Goal: Transaction & Acquisition: Purchase product/service

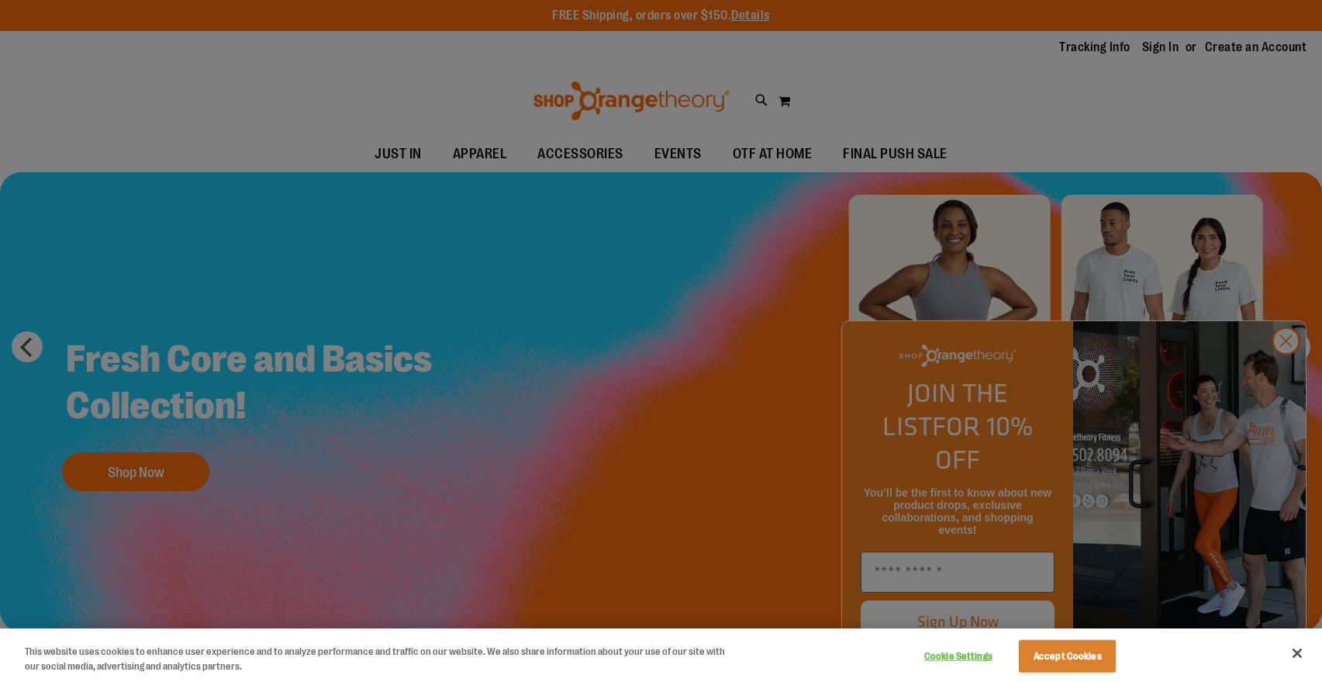
click at [1064, 662] on button "Accept Cookies" at bounding box center [1067, 656] width 97 height 33
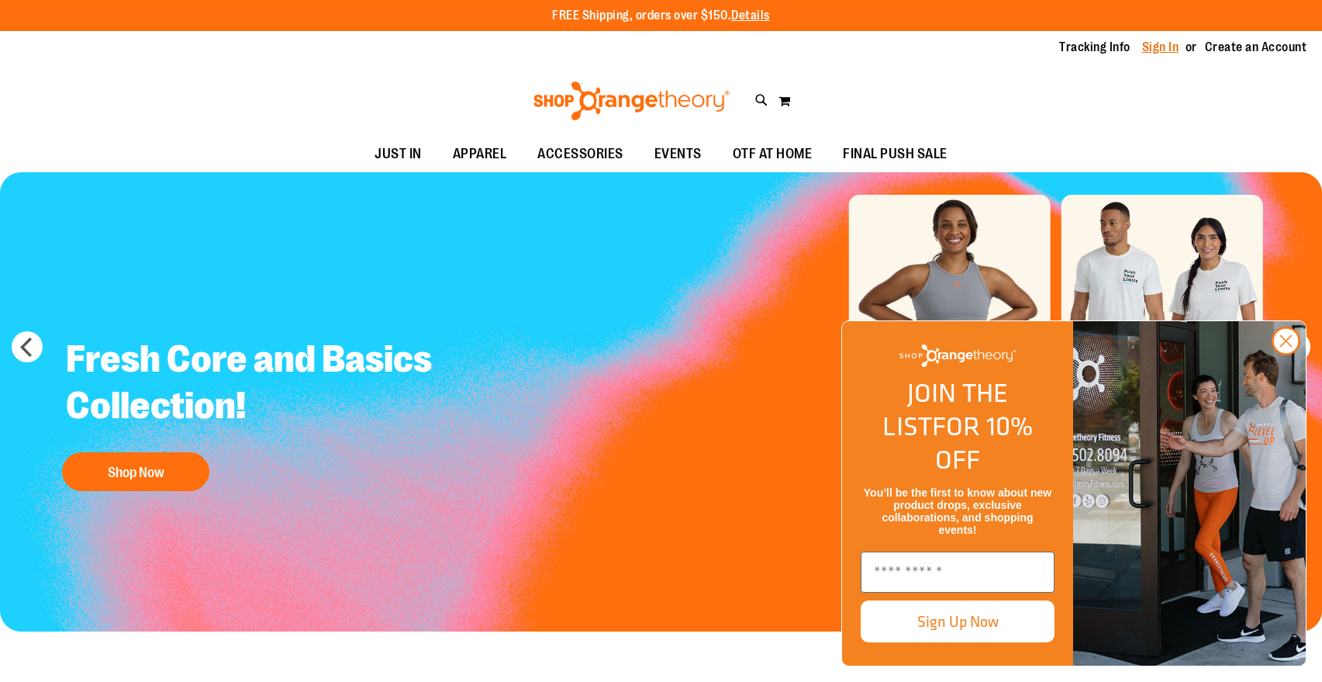
click at [1162, 51] on link "Sign In" at bounding box center [1160, 47] width 37 height 17
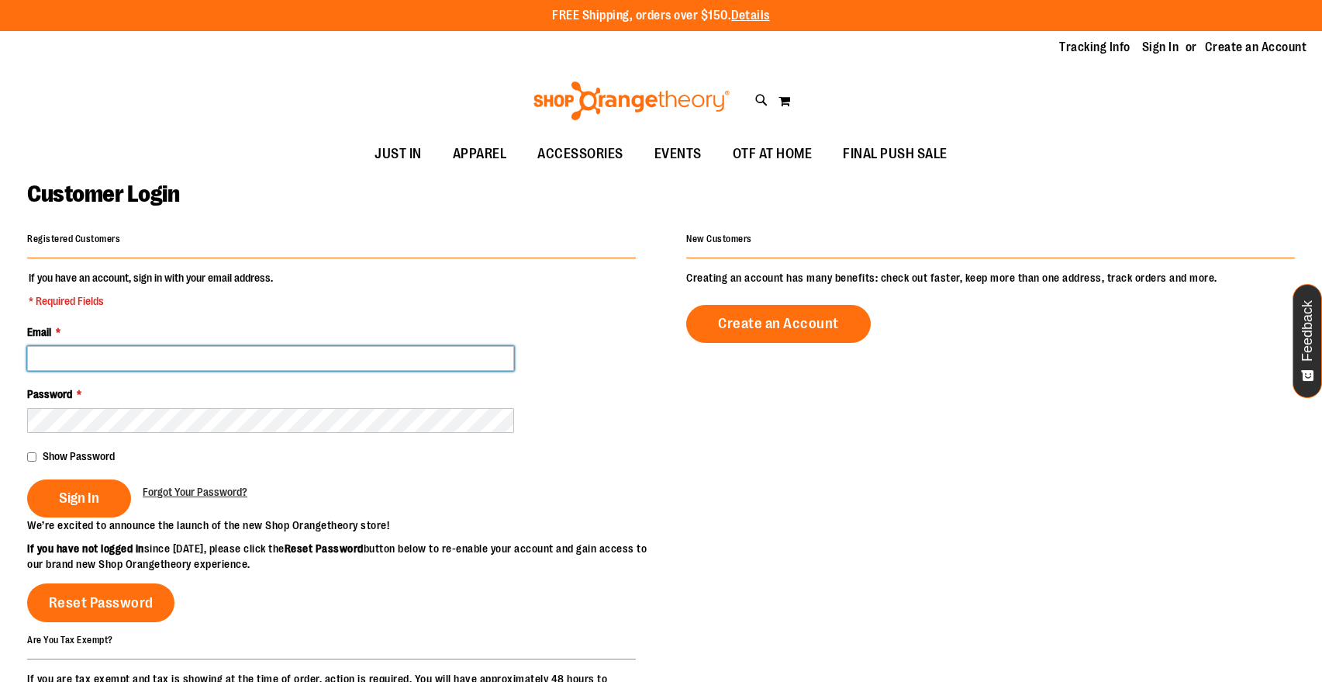
type input "**********"
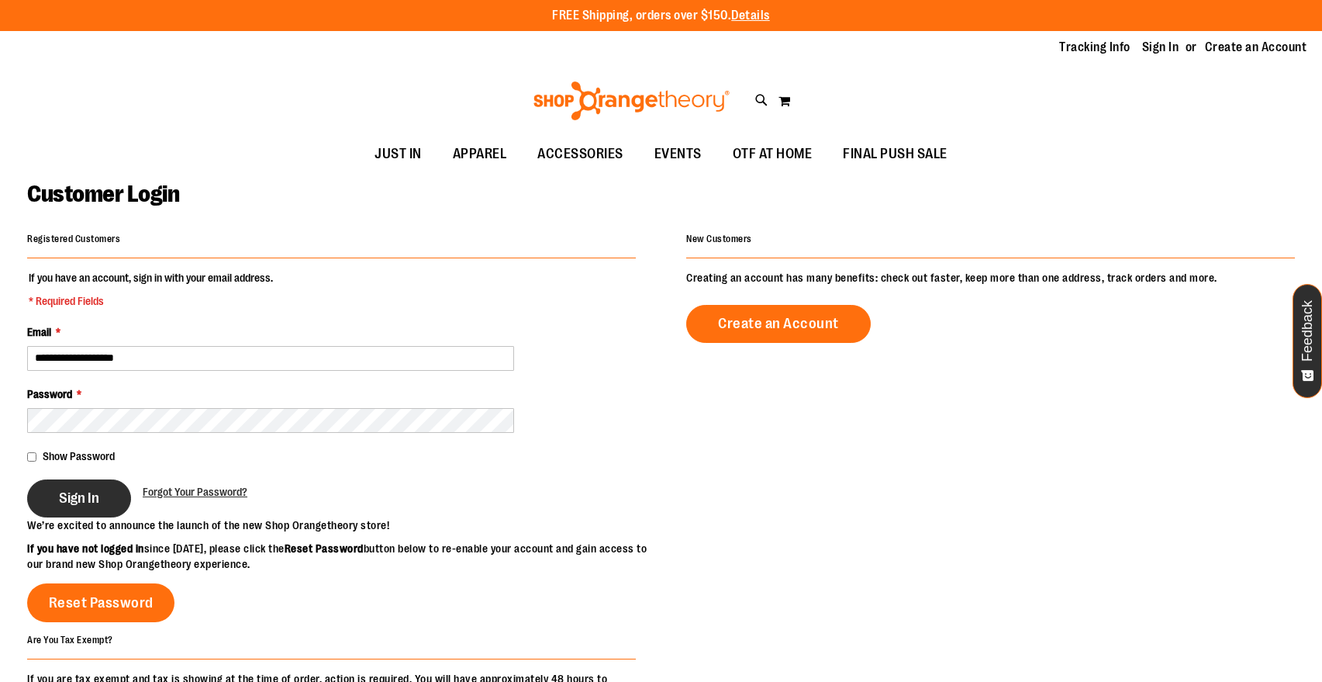
click at [85, 496] on span "Sign In" at bounding box center [79, 497] width 40 height 17
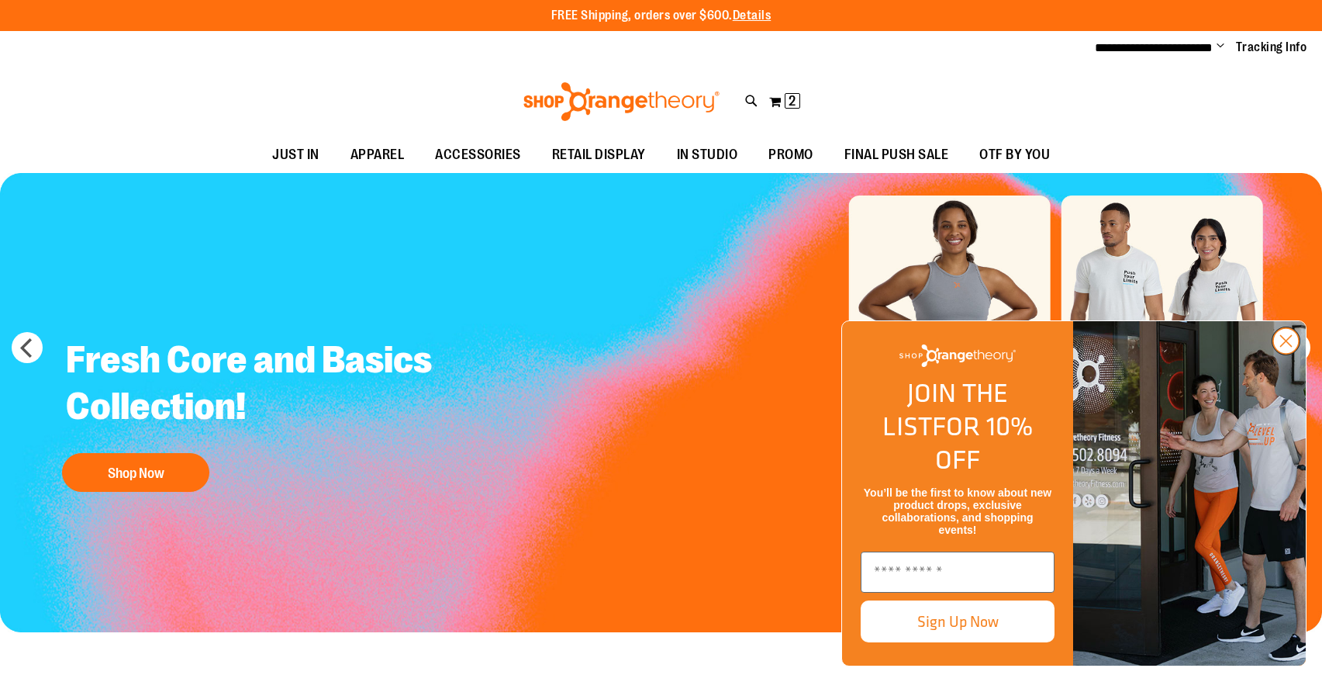
click at [1286, 354] on circle "Close dialog" at bounding box center [1286, 341] width 26 height 26
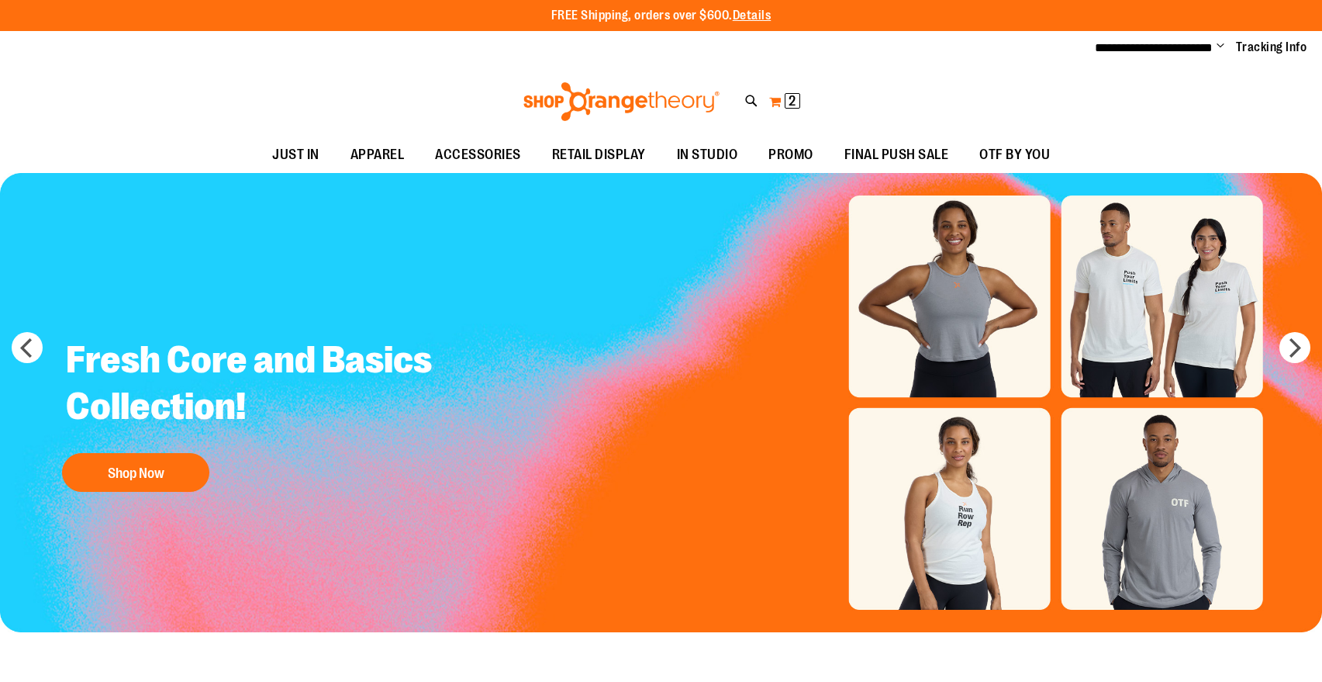
click at [777, 105] on button "My Cart 2 2 items" at bounding box center [784, 101] width 33 height 25
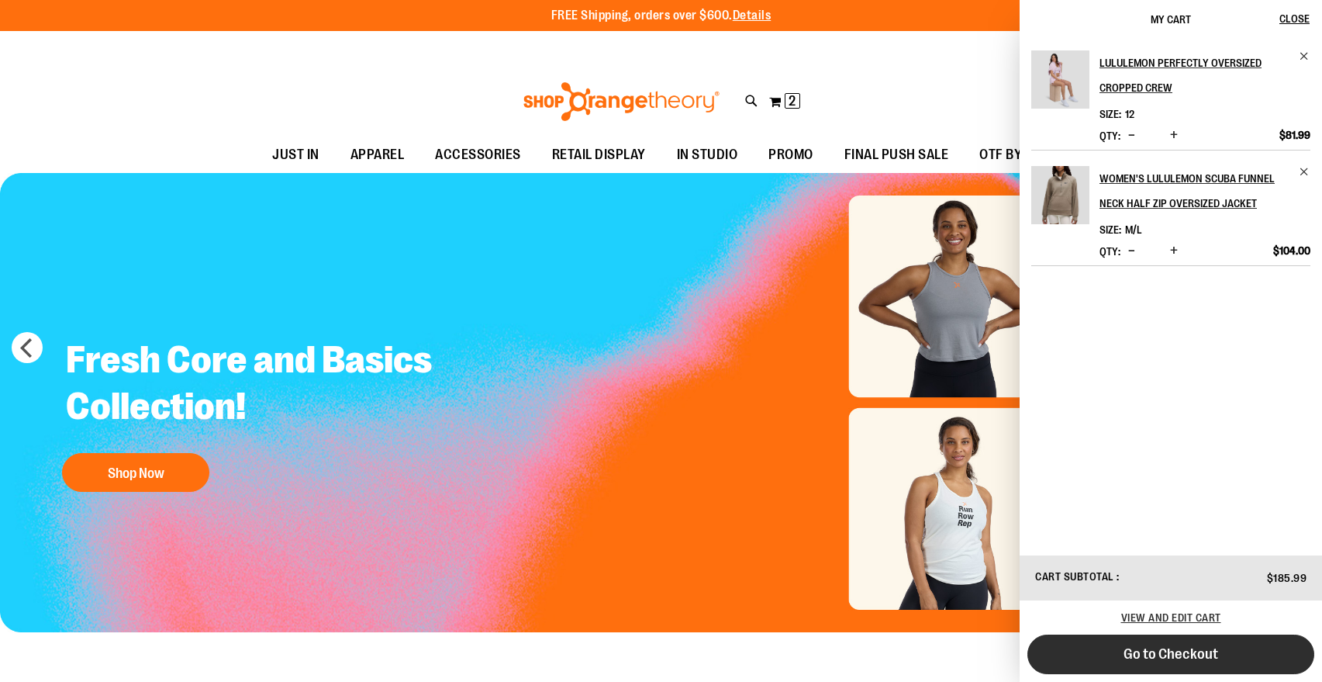
click at [1158, 662] on button "Go to Checkout" at bounding box center [1170, 654] width 287 height 40
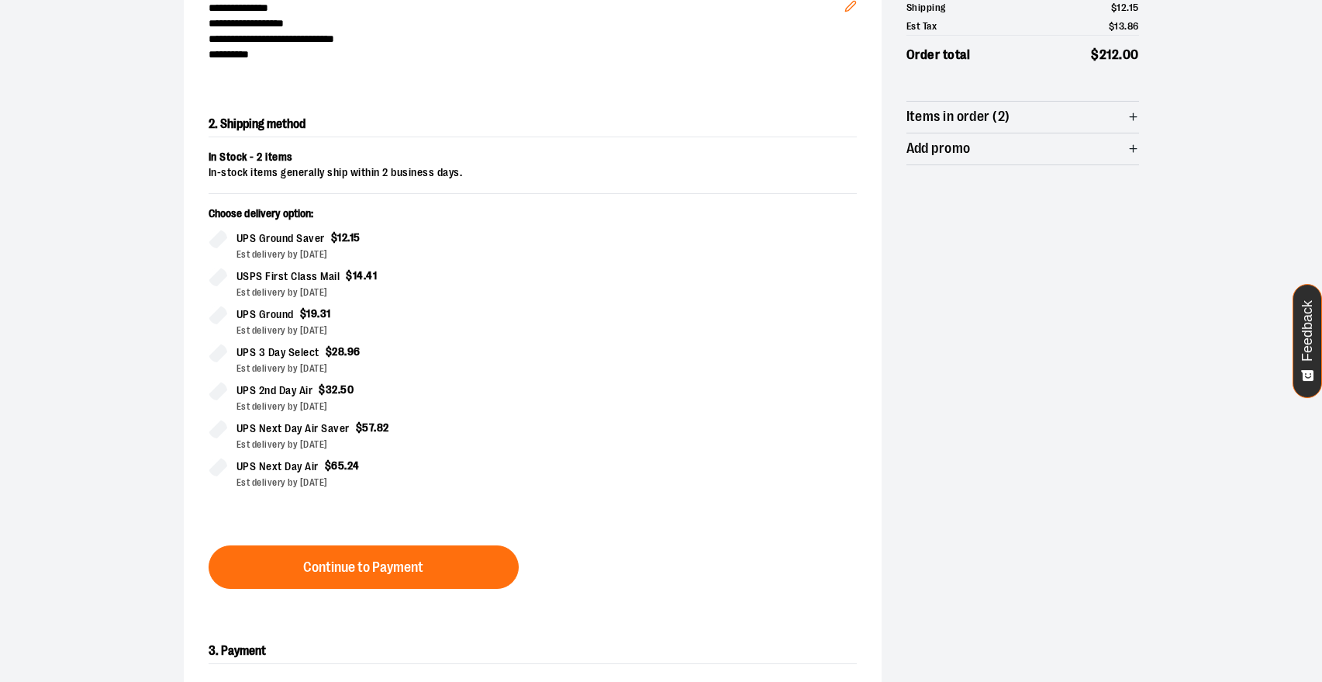
scroll to position [232, 0]
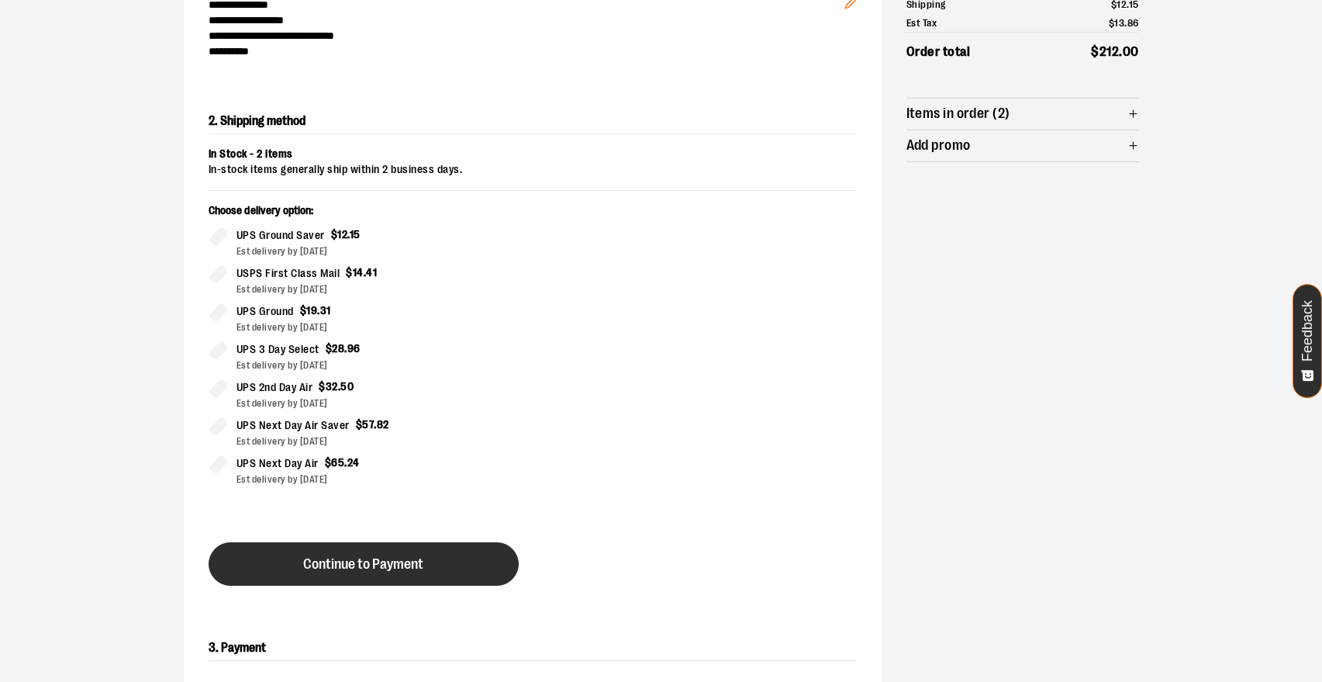
click at [399, 557] on span "Continue to Payment" at bounding box center [363, 564] width 120 height 15
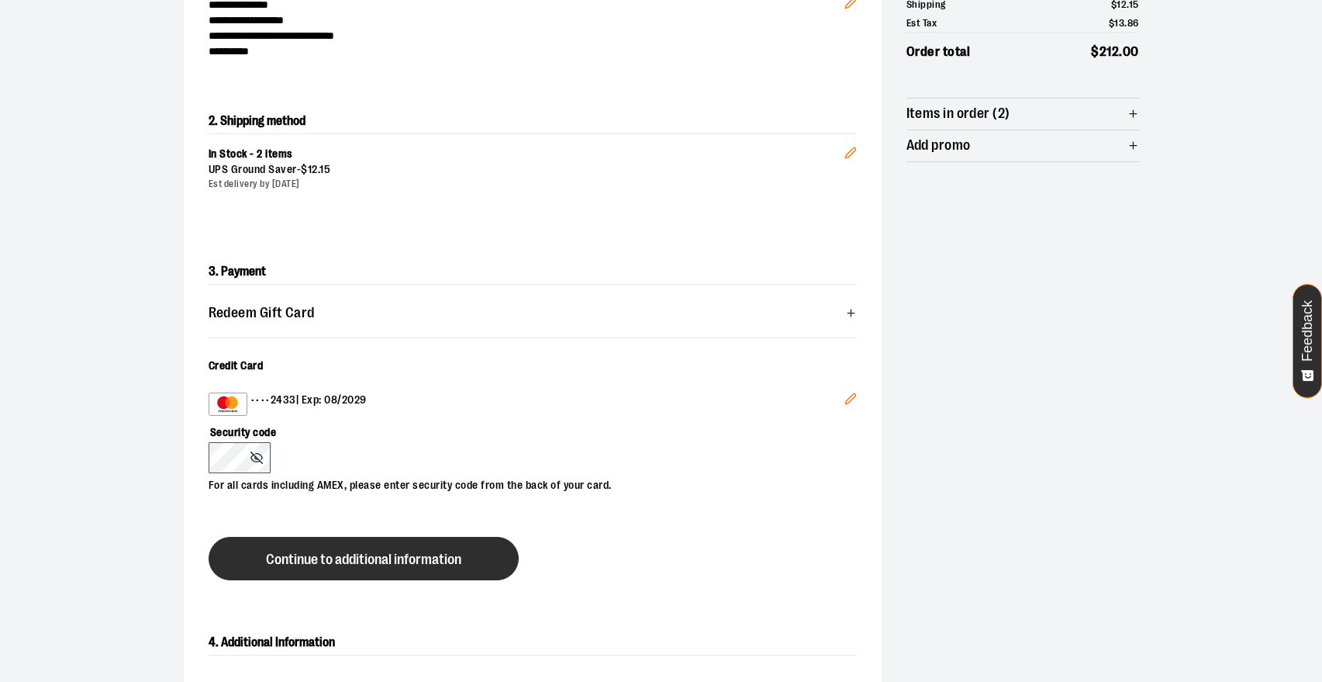
click at [291, 552] on span "Continue to additional information" at bounding box center [363, 559] width 195 height 15
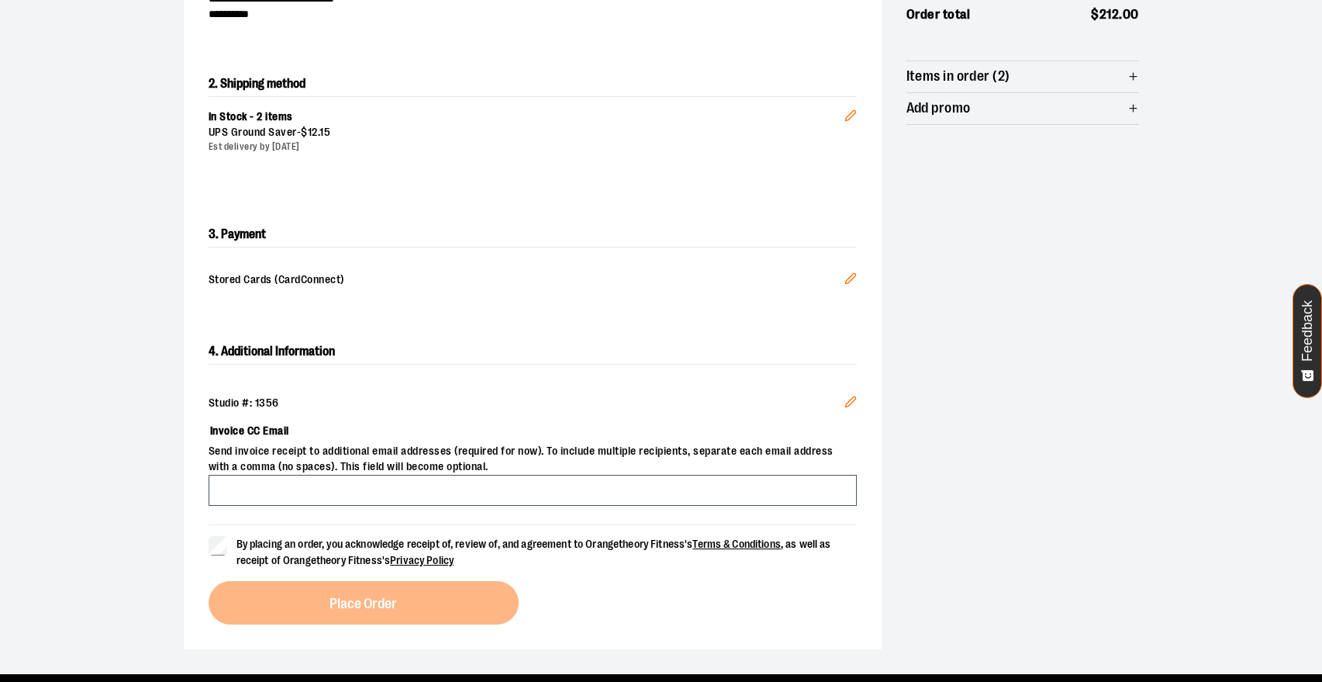
scroll to position [271, 0]
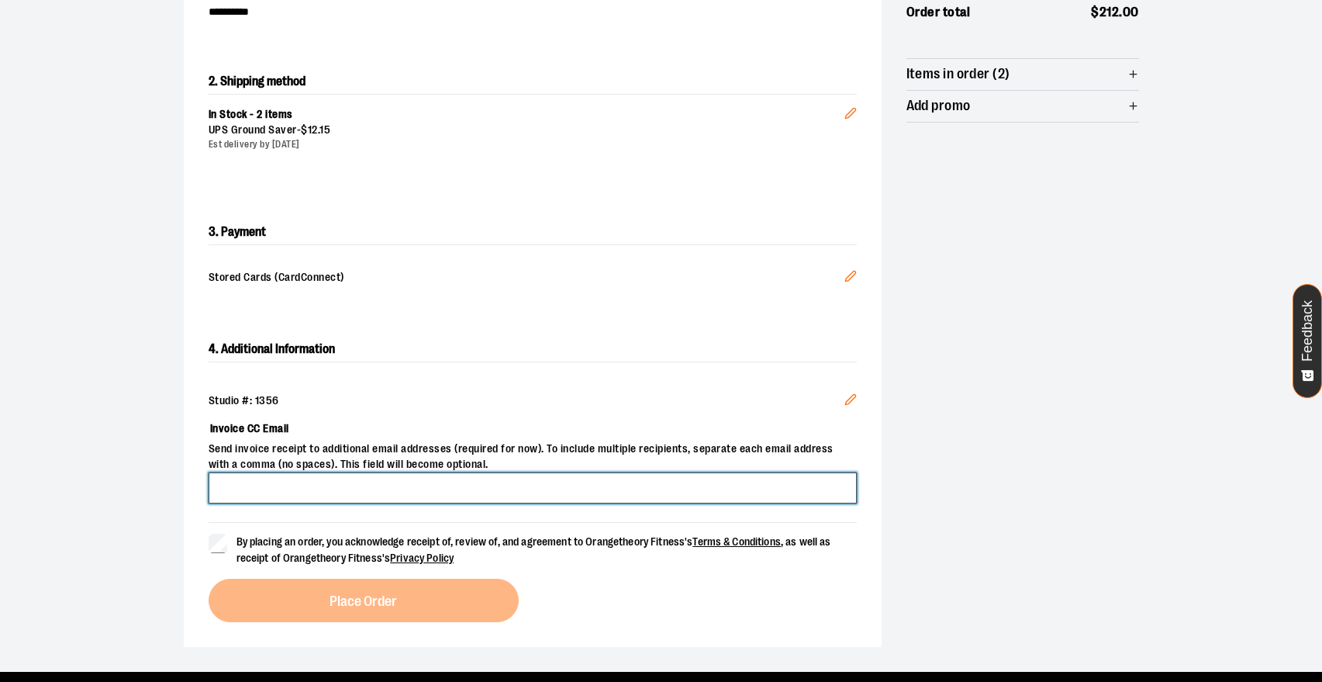
click at [361, 492] on input "Invoice CC Email" at bounding box center [533, 487] width 648 height 31
type input "**********"
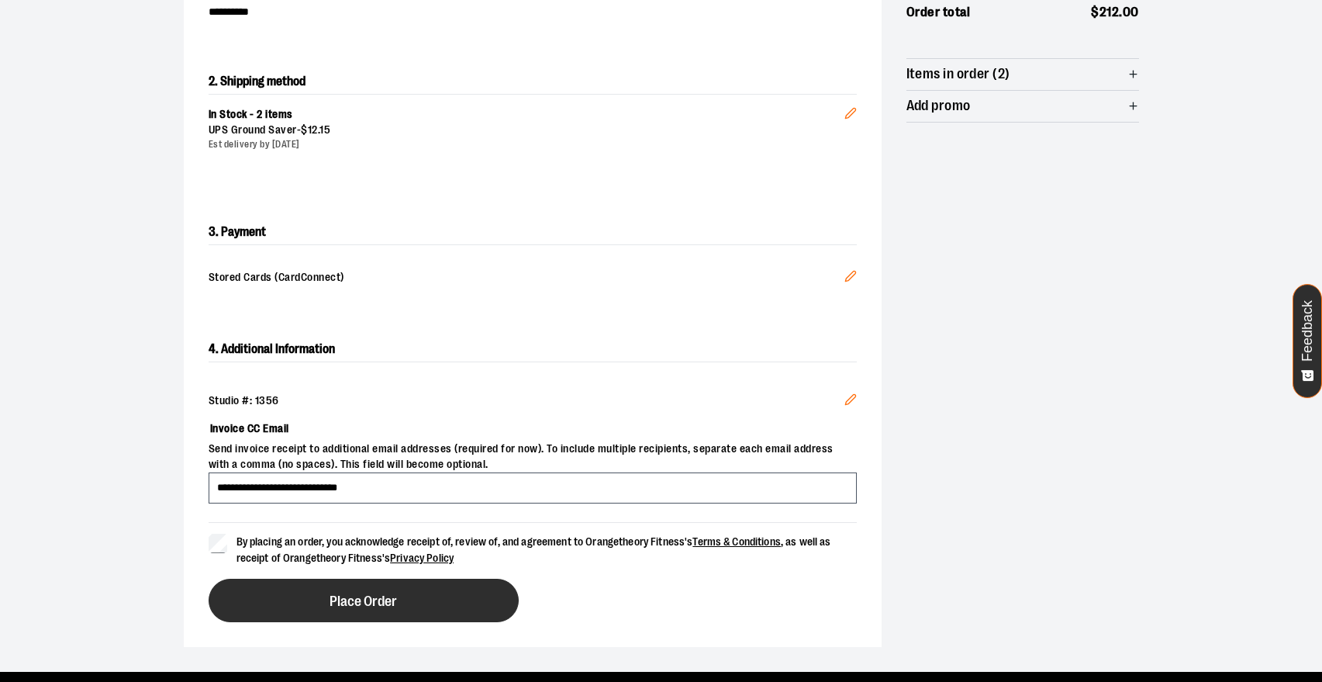
click at [338, 606] on span "Place Order" at bounding box center [363, 601] width 67 height 15
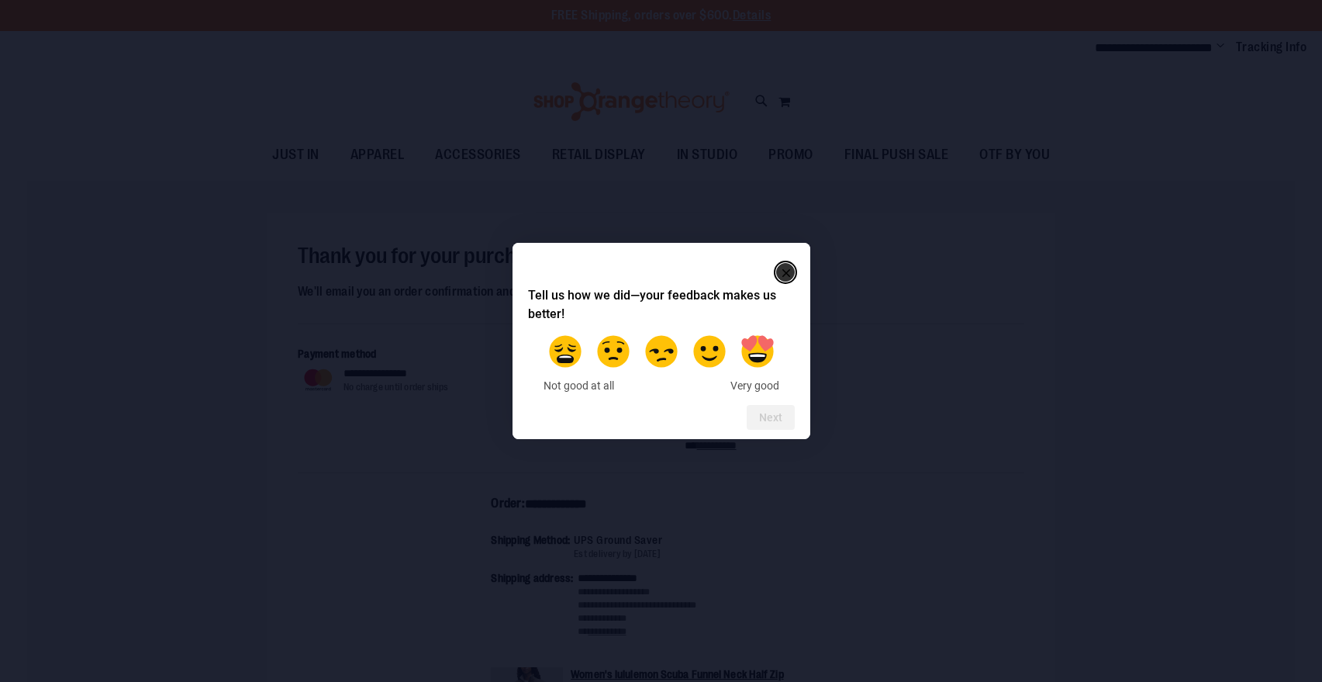
click at [785, 273] on rect "Close" at bounding box center [786, 273] width 19 height 19
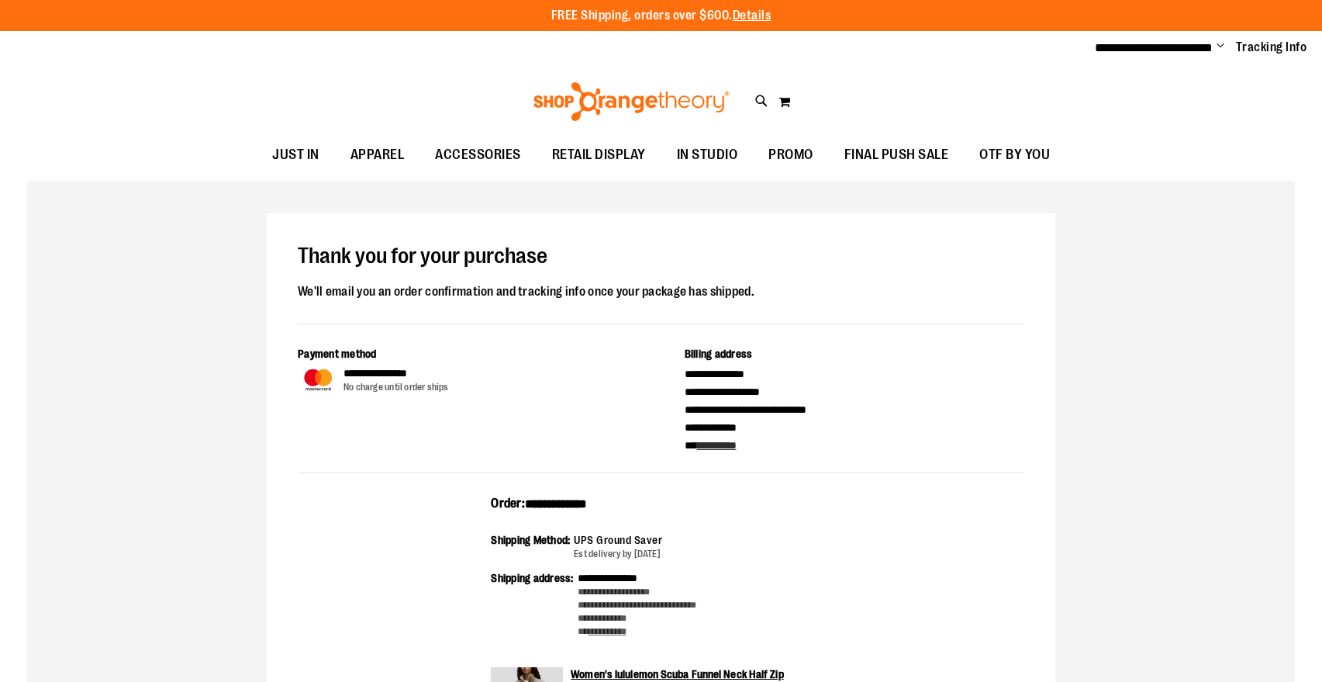
click at [1221, 48] on span "Change" at bounding box center [1221, 47] width 8 height 15
click at [1160, 104] on link "Sign Out" at bounding box center [1165, 104] width 136 height 29
